Goal: Task Accomplishment & Management: Use online tool/utility

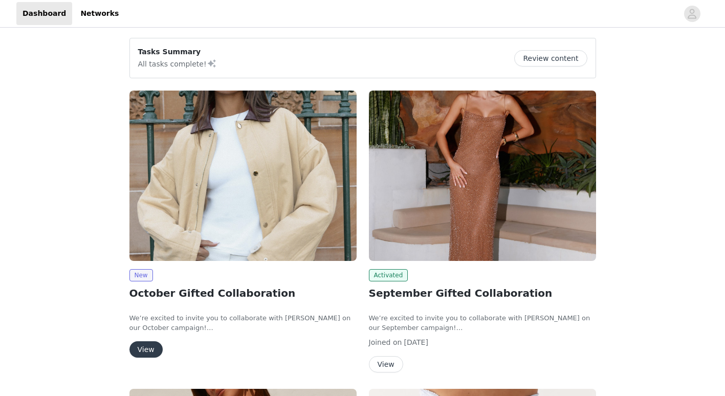
click at [146, 354] on button "View" at bounding box center [145, 349] width 33 height 16
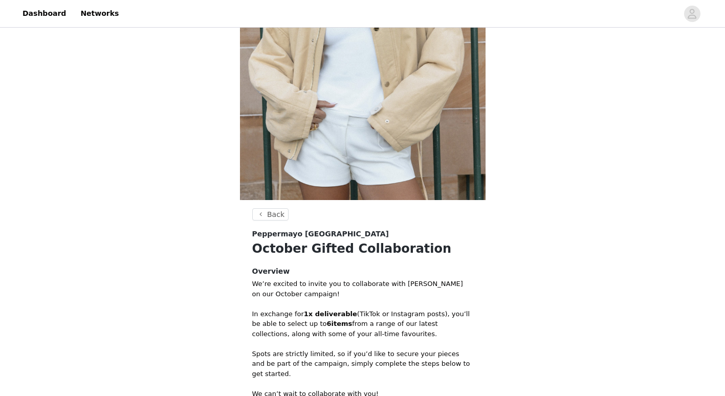
scroll to position [350, 0]
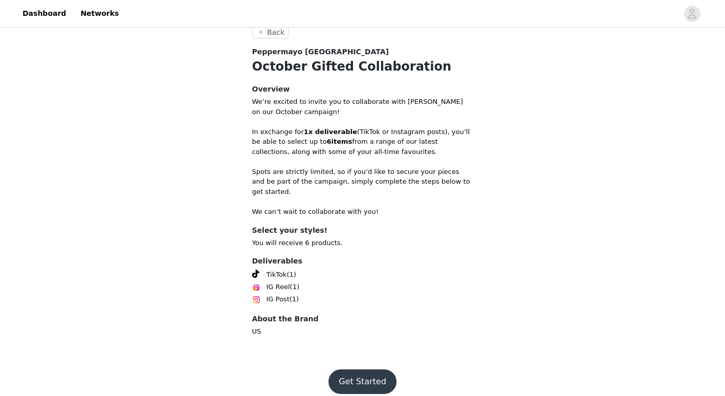
click at [362, 370] on button "Get Started" at bounding box center [363, 382] width 68 height 25
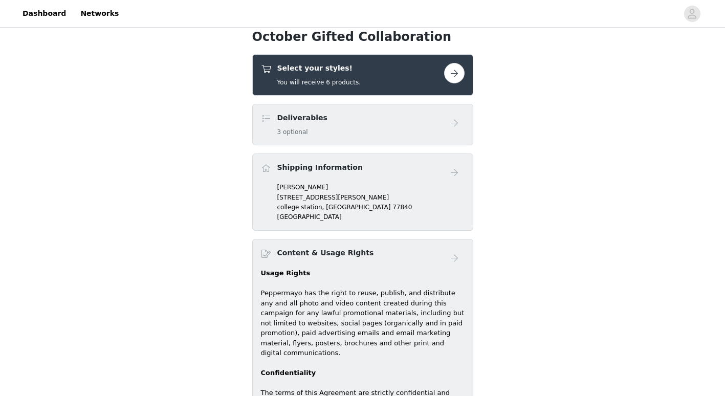
scroll to position [344, 0]
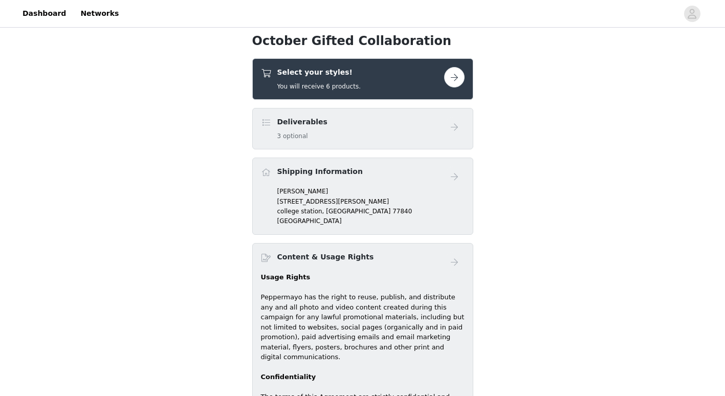
click at [454, 71] on button "button" at bounding box center [454, 77] width 20 height 20
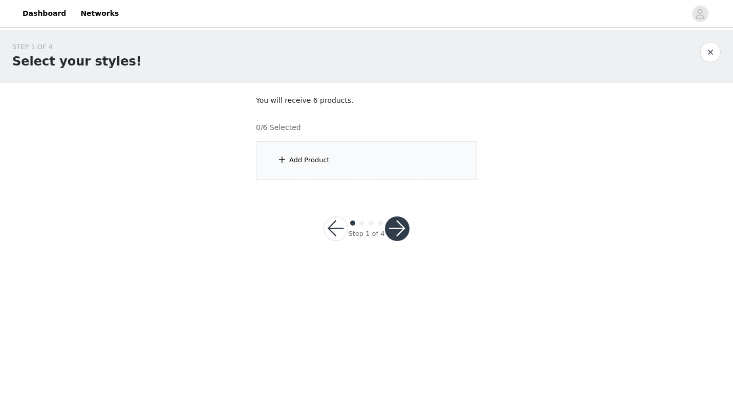
click at [348, 161] on div "Add Product" at bounding box center [366, 160] width 221 height 38
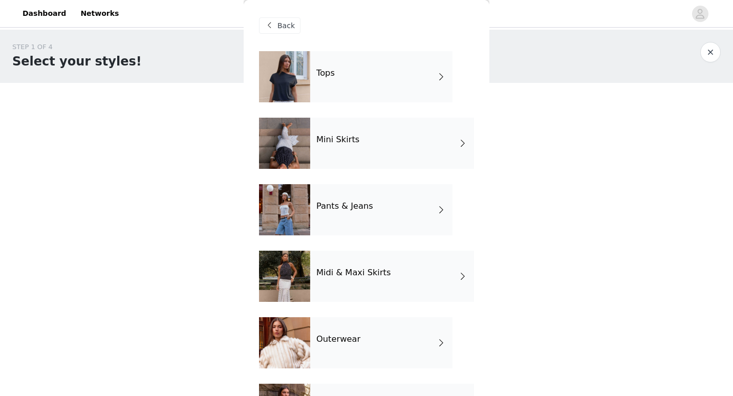
click at [395, 140] on div "Mini Skirts" at bounding box center [392, 143] width 164 height 51
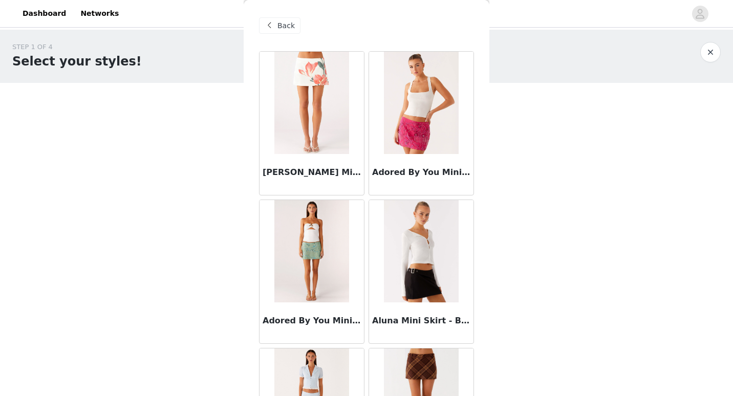
click at [281, 15] on div "Back" at bounding box center [366, 25] width 215 height 51
click at [281, 23] on span "Back" at bounding box center [285, 25] width 17 height 11
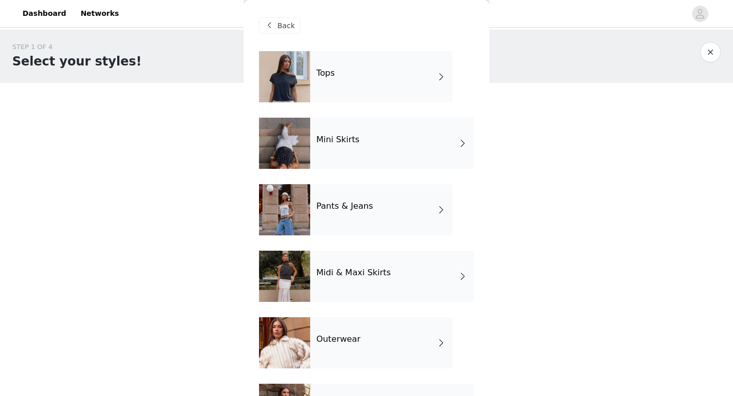
click at [305, 76] on div at bounding box center [284, 76] width 51 height 51
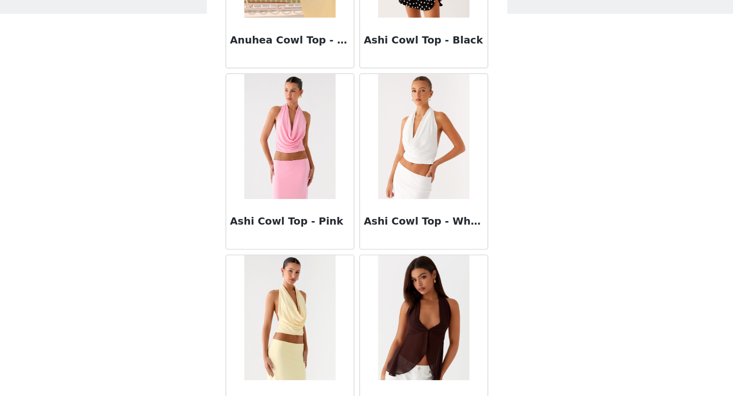
scroll to position [1170, 0]
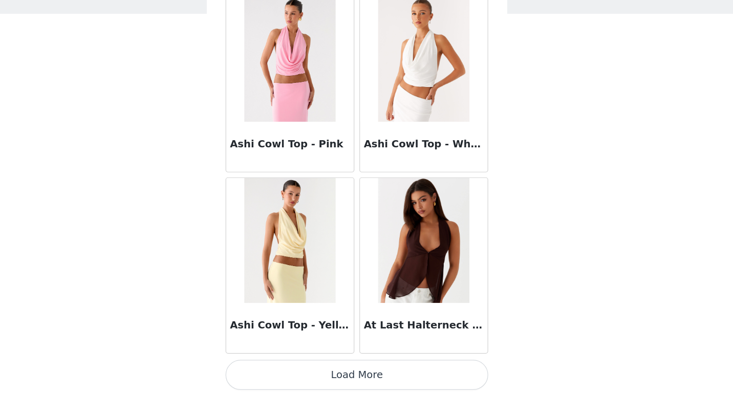
click at [328, 371] on button "Load More" at bounding box center [366, 378] width 215 height 25
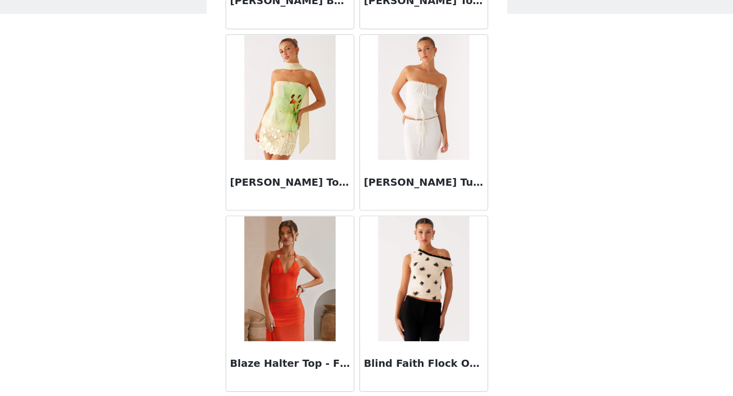
scroll to position [2654, 0]
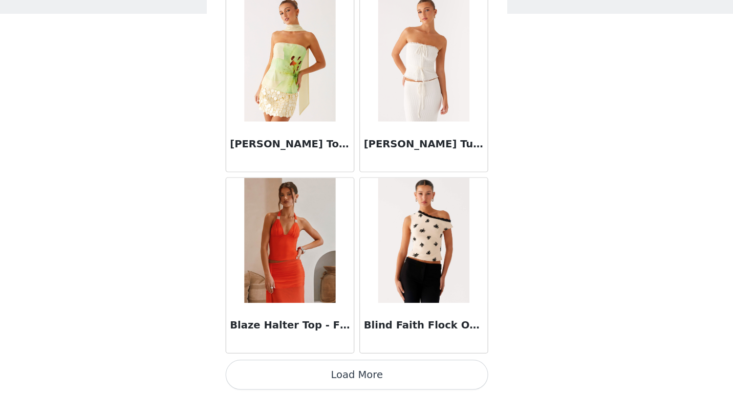
click at [362, 376] on button "Load More" at bounding box center [366, 378] width 215 height 25
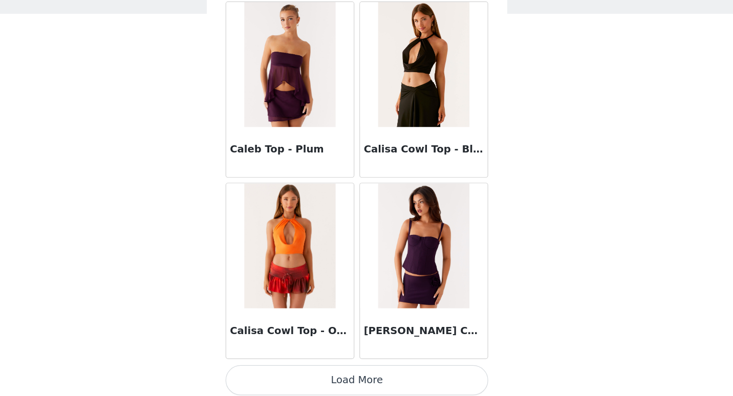
scroll to position [4139, 0]
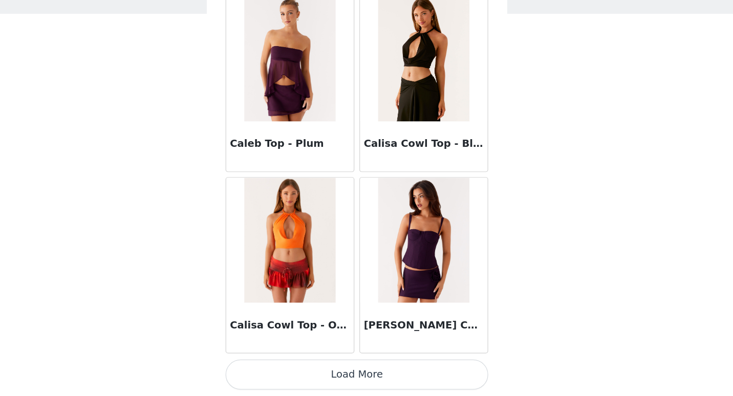
click at [280, 378] on button "Load More" at bounding box center [366, 378] width 215 height 25
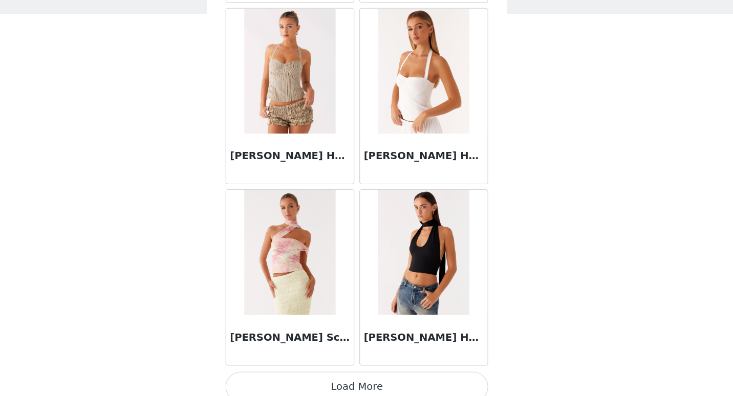
scroll to position [5623, 0]
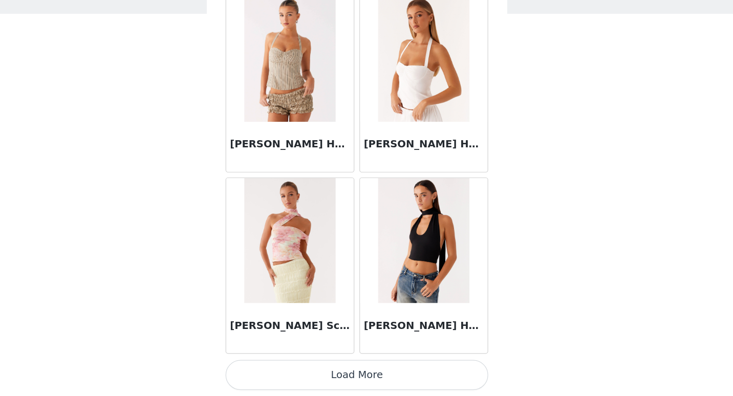
click at [358, 379] on button "Load More" at bounding box center [366, 378] width 215 height 25
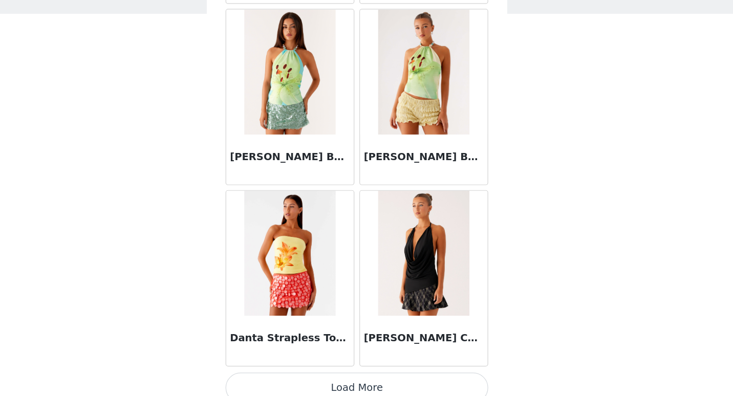
scroll to position [7107, 0]
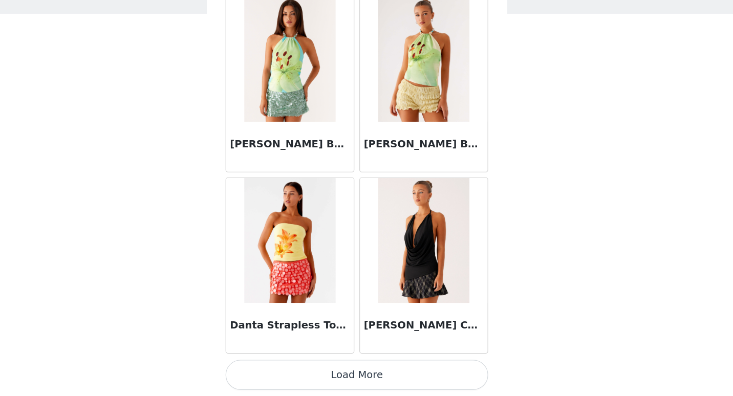
click at [363, 381] on button "Load More" at bounding box center [366, 378] width 215 height 25
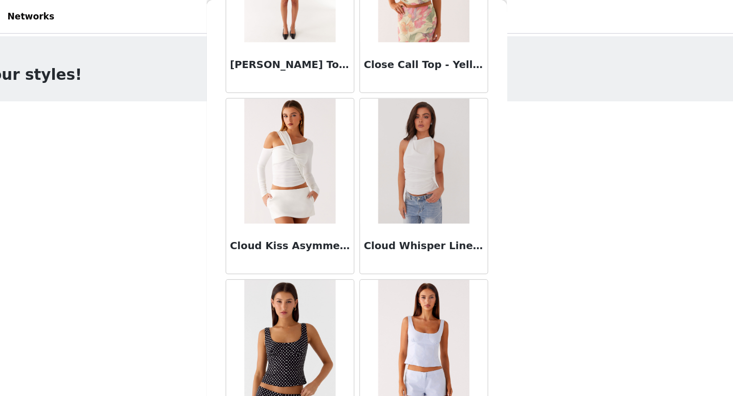
scroll to position [0, 0]
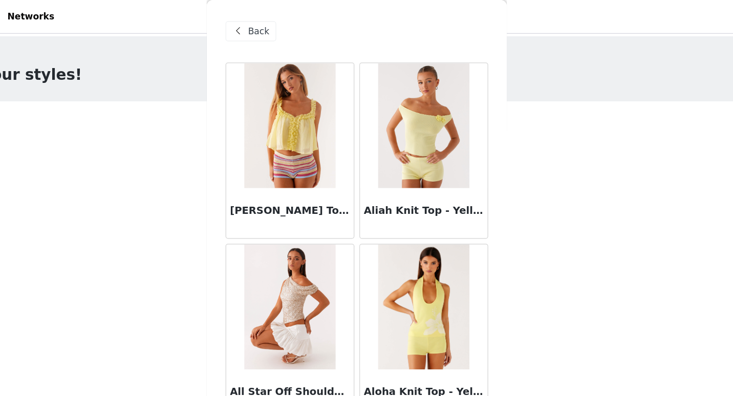
click at [274, 27] on span at bounding box center [269, 25] width 12 height 12
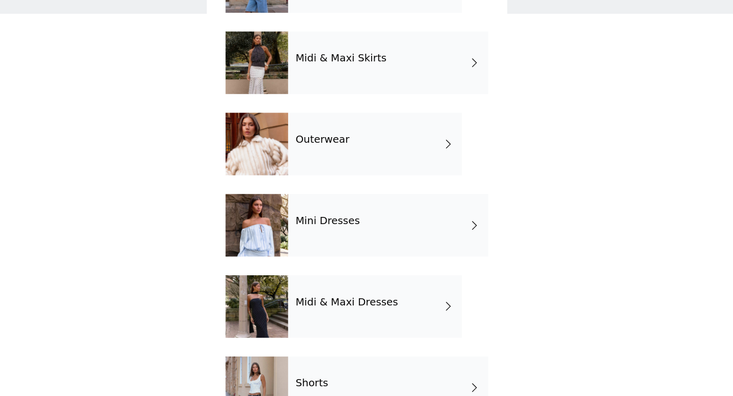
scroll to position [187, 0]
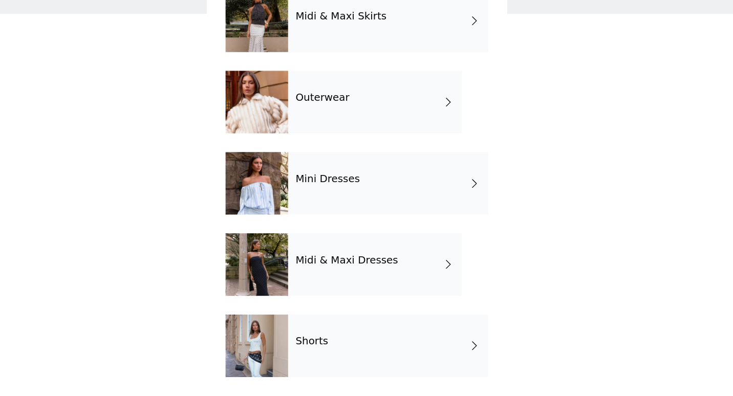
click at [406, 226] on div "Mini Dresses" at bounding box center [392, 222] width 164 height 51
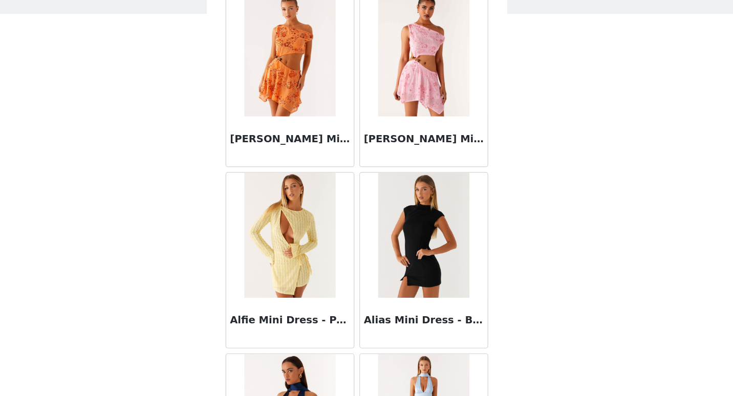
scroll to position [1170, 0]
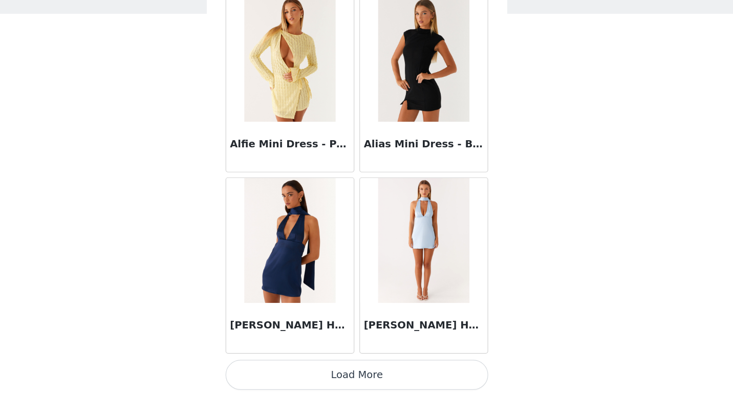
click at [382, 379] on button "Load More" at bounding box center [366, 378] width 215 height 25
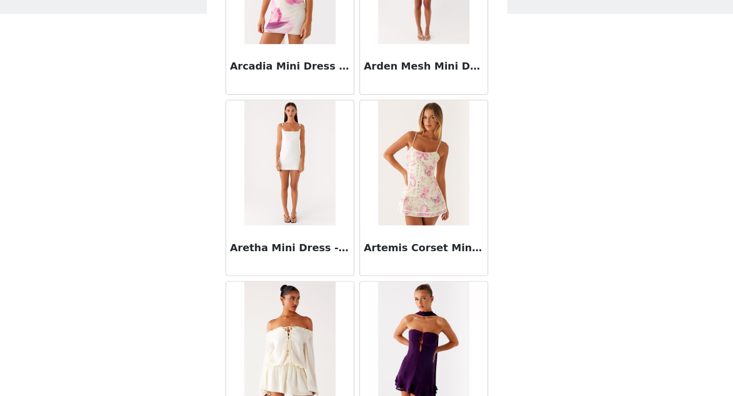
scroll to position [2654, 0]
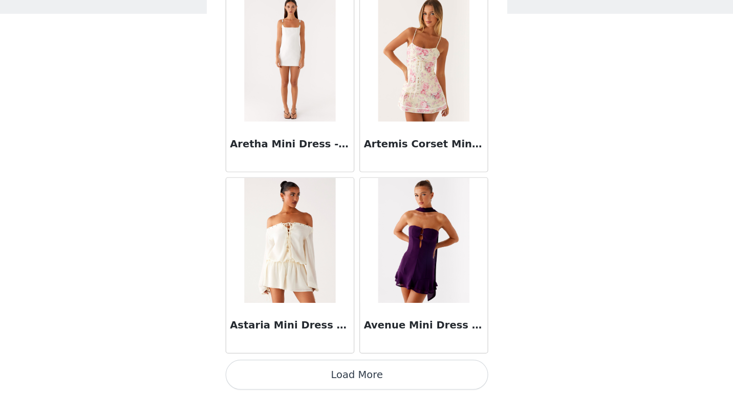
click at [443, 379] on button "Load More" at bounding box center [366, 378] width 215 height 25
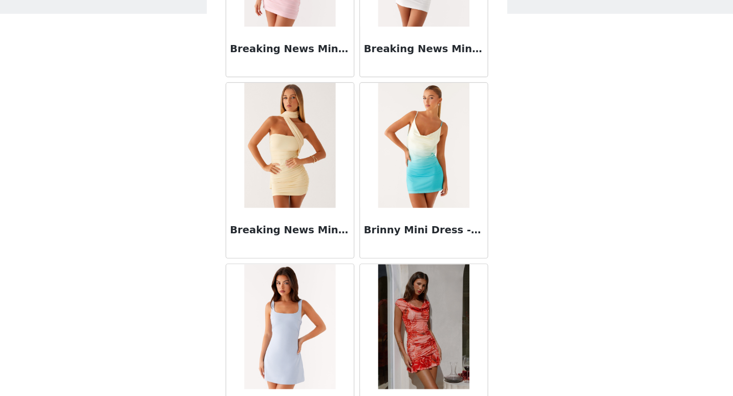
scroll to position [4139, 0]
